Goal: Task Accomplishment & Management: Use online tool/utility

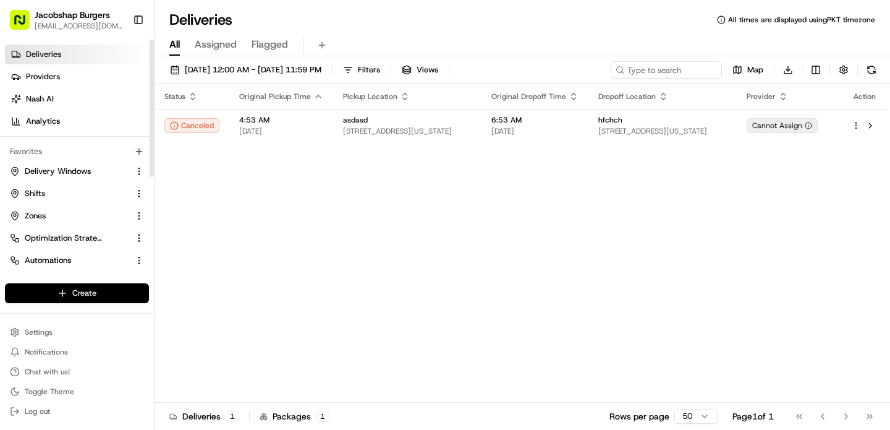
click at [113, 292] on html "Jacobshap Burgers [EMAIL_ADDRESS][DOMAIN_NAME] Toggle Sidebar Deliveries Provid…" at bounding box center [445, 215] width 890 height 430
click at [229, 316] on link "Delivery" at bounding box center [223, 316] width 138 height 22
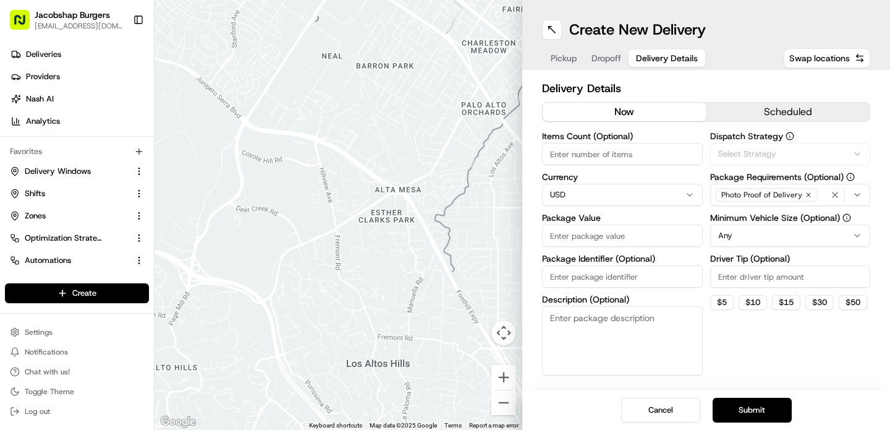
click at [667, 59] on span "Delivery Details" at bounding box center [667, 58] width 62 height 12
click at [806, 148] on div "Via Automation" at bounding box center [790, 153] width 154 height 11
